Goal: Task Accomplishment & Management: Manage account settings

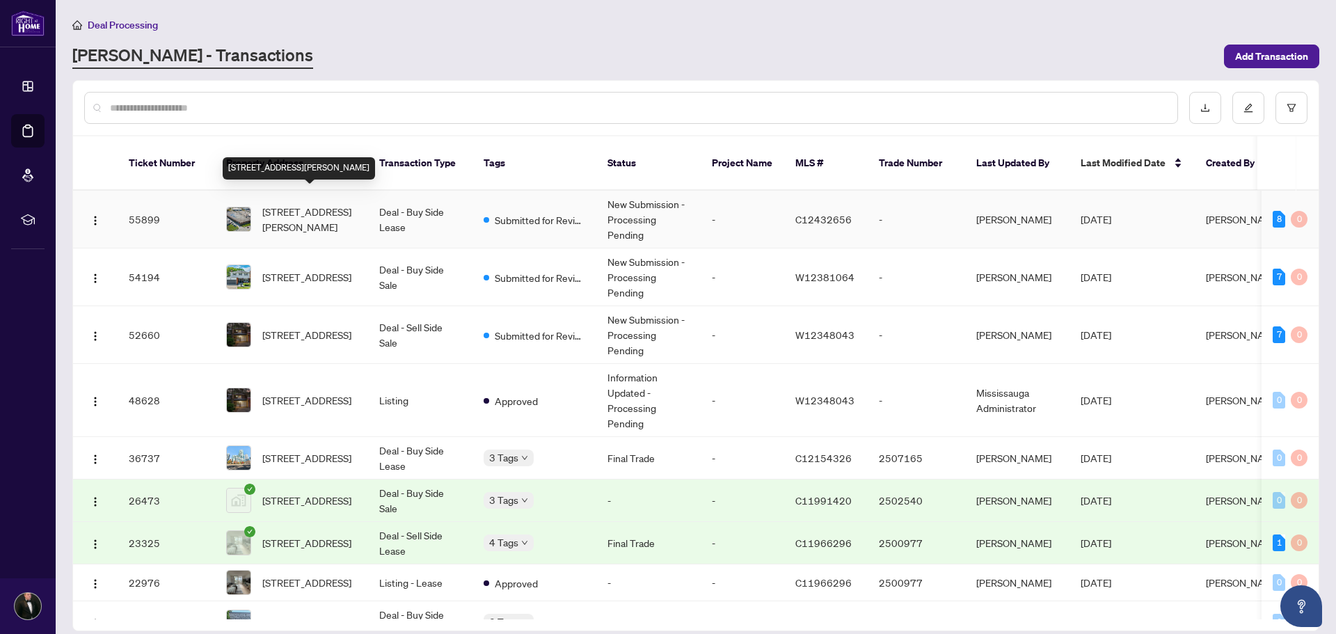
click at [325, 204] on span "[STREET_ADDRESS][PERSON_NAME]" at bounding box center [309, 219] width 95 height 31
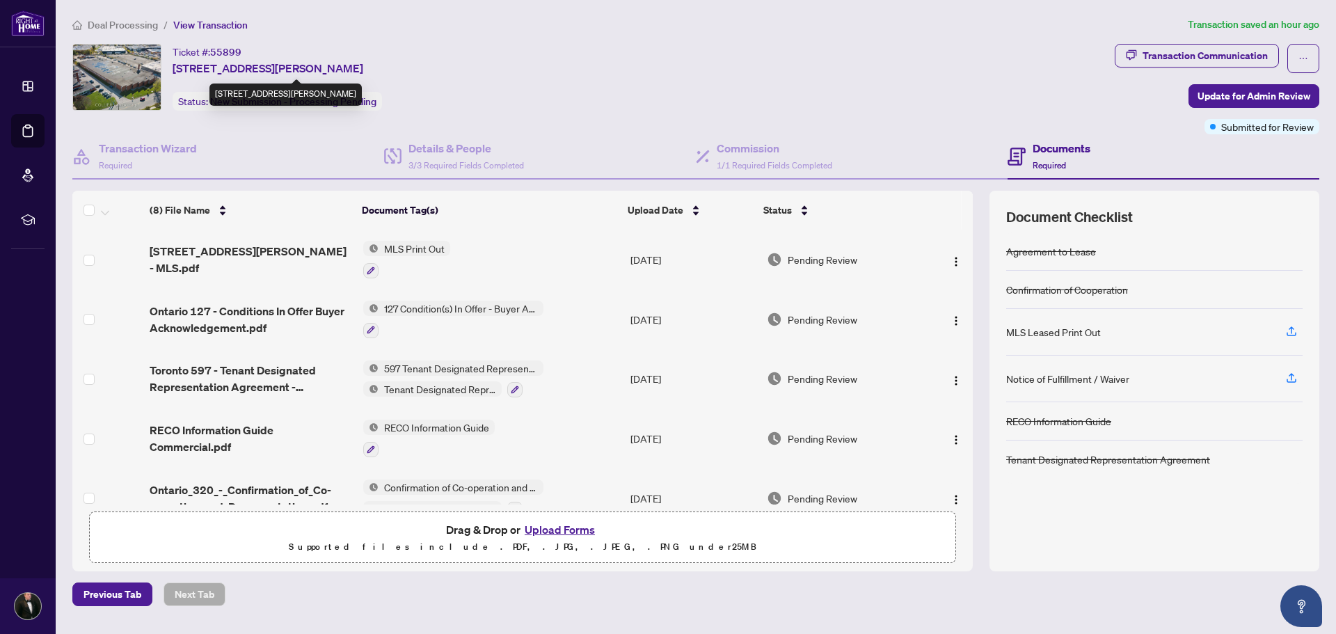
click at [134, 69] on img at bounding box center [117, 77] width 88 height 65
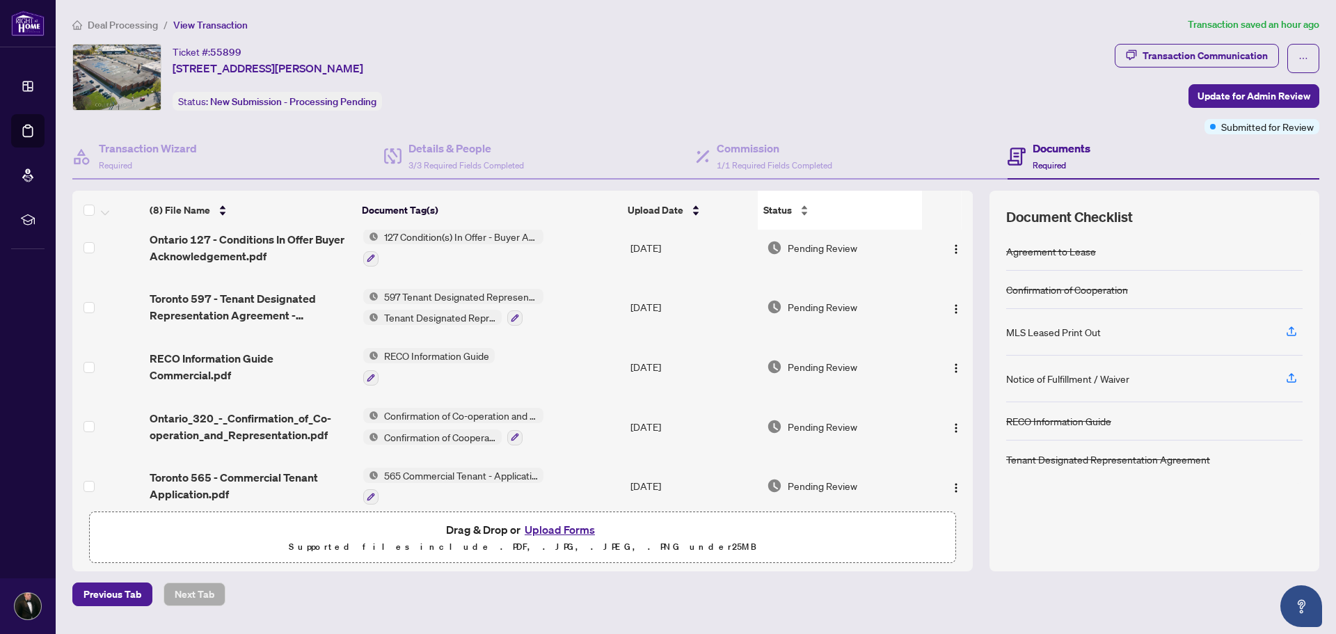
scroll to position [205, 0]
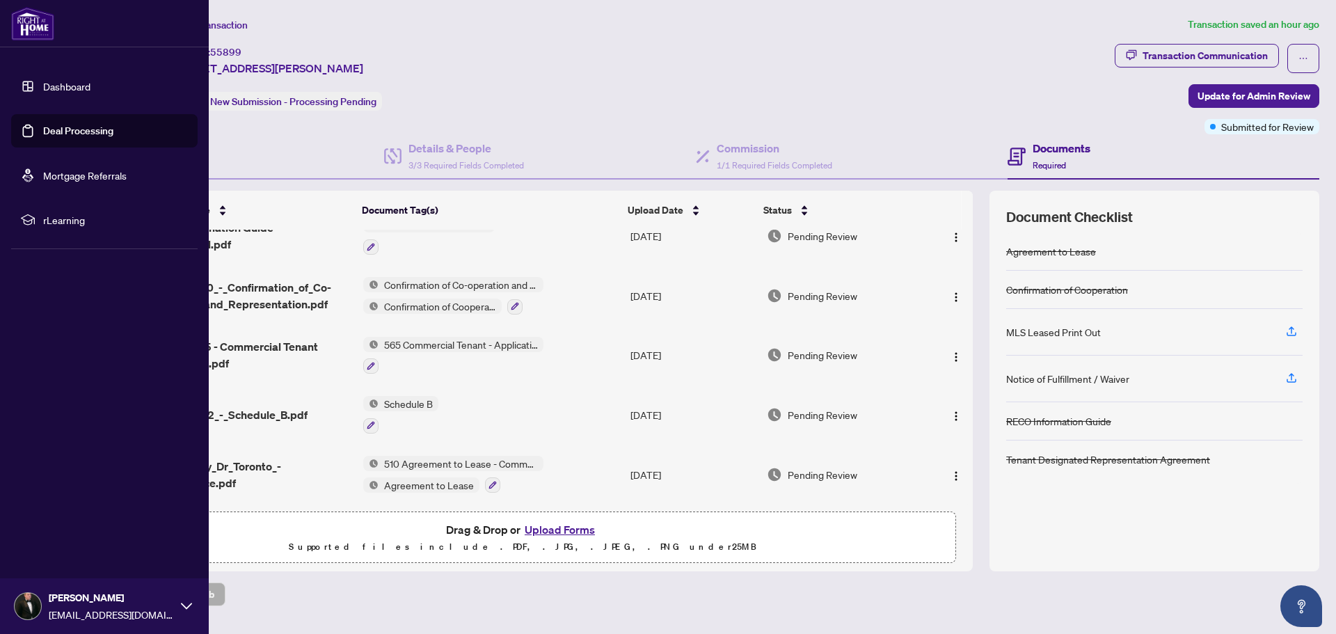
click at [47, 88] on link "Dashboard" at bounding box center [66, 86] width 47 height 13
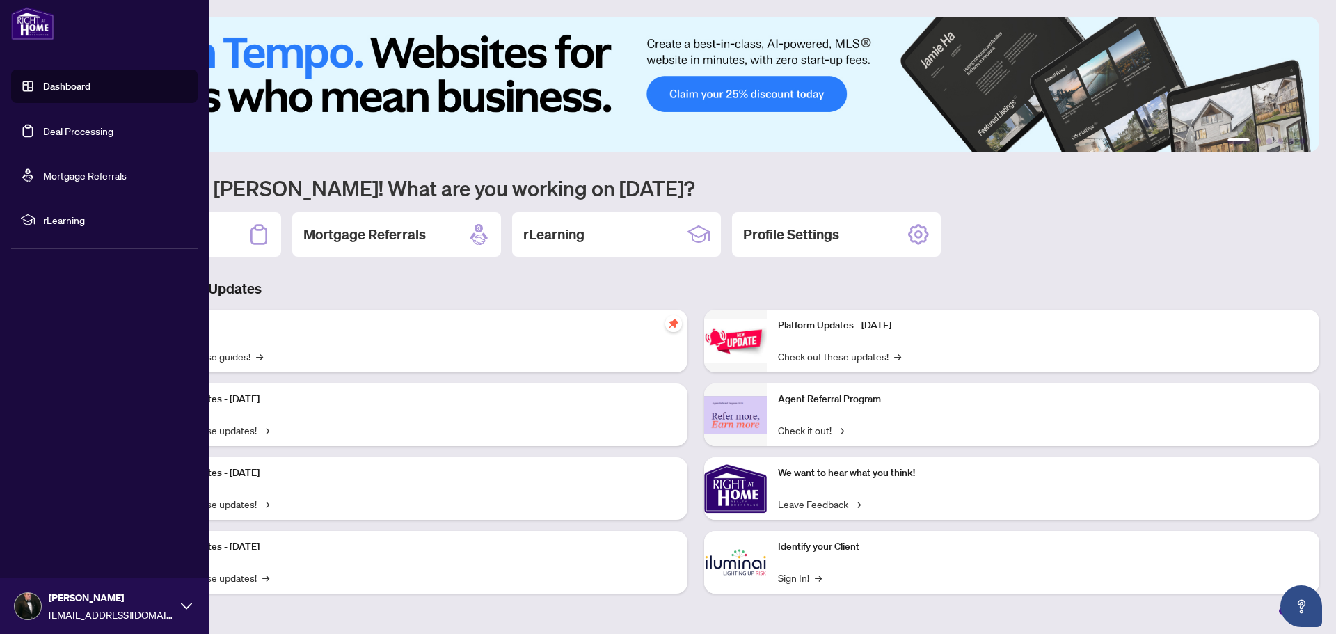
click at [51, 129] on link "Deal Processing" at bounding box center [78, 131] width 70 height 13
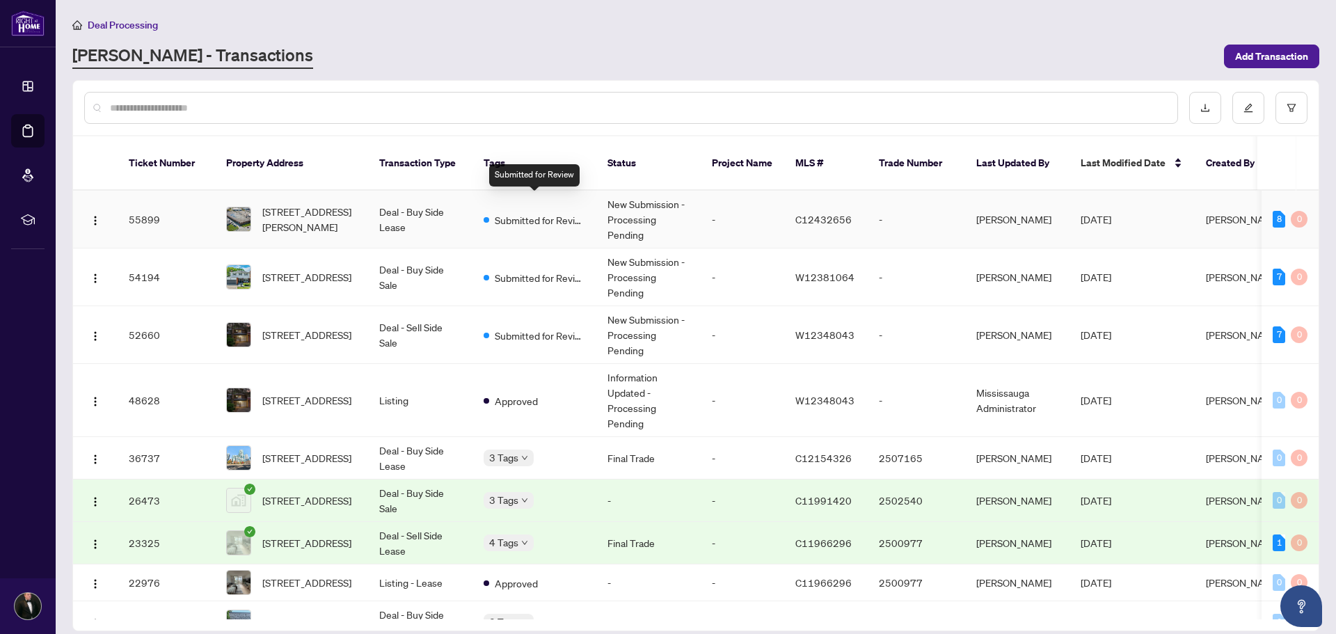
click at [584, 212] on span "Submitted for Review" at bounding box center [540, 219] width 90 height 15
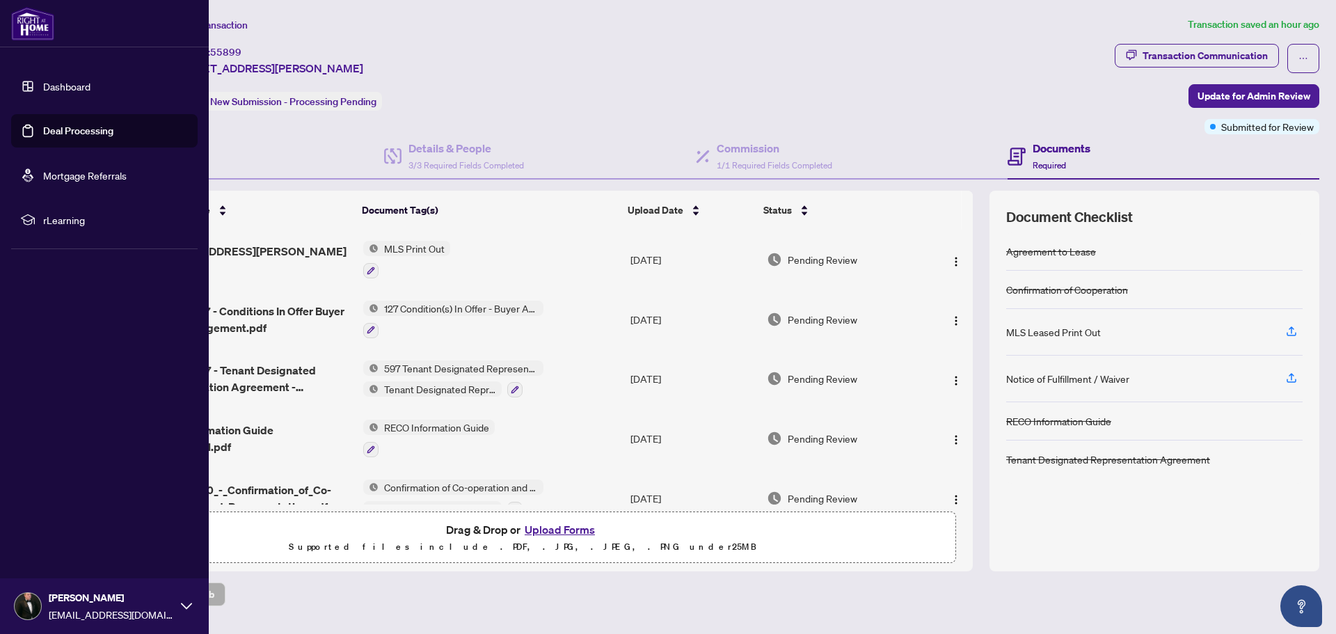
click at [45, 86] on link "Dashboard" at bounding box center [66, 86] width 47 height 13
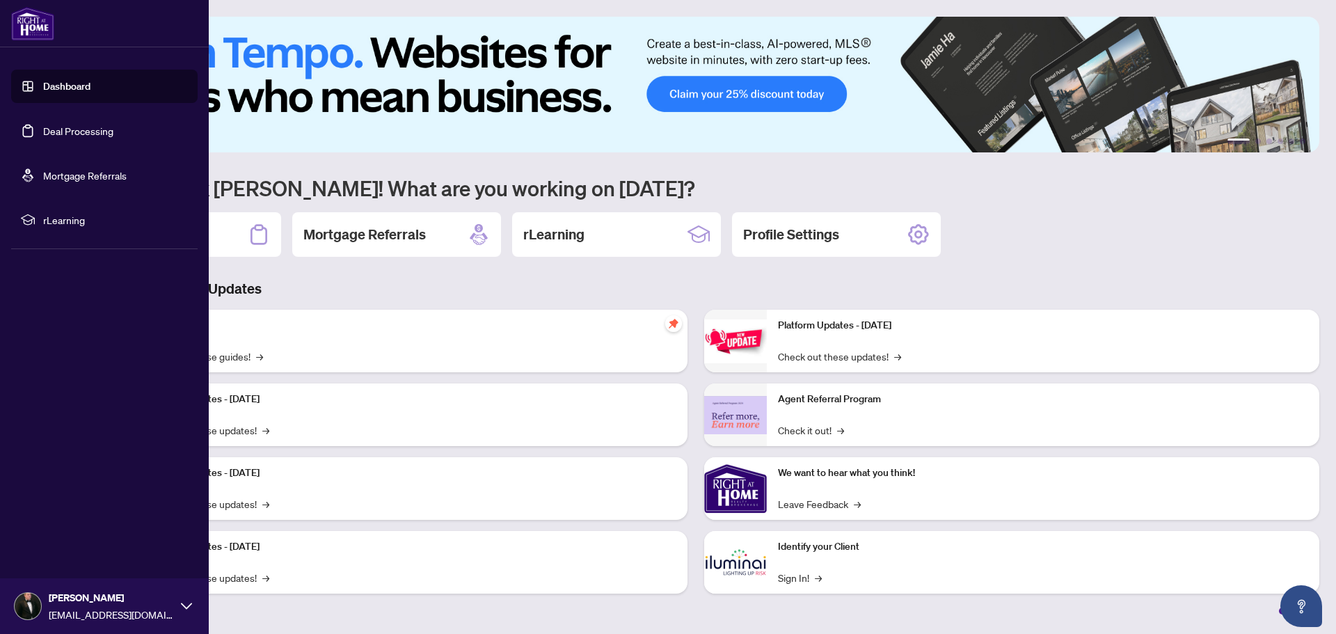
click at [67, 131] on link "Deal Processing" at bounding box center [78, 131] width 70 height 13
